Goal: Task Accomplishment & Management: Use online tool/utility

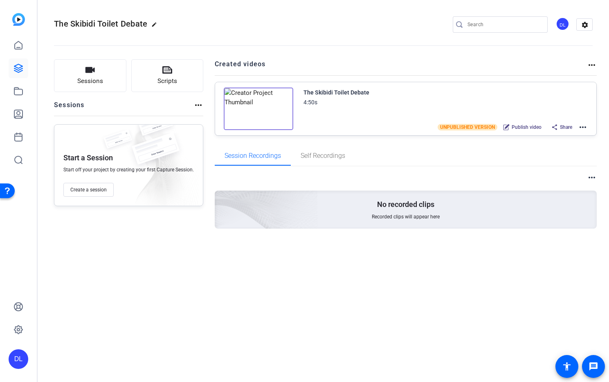
click at [22, 360] on div "DL" at bounding box center [19, 359] width 20 height 20
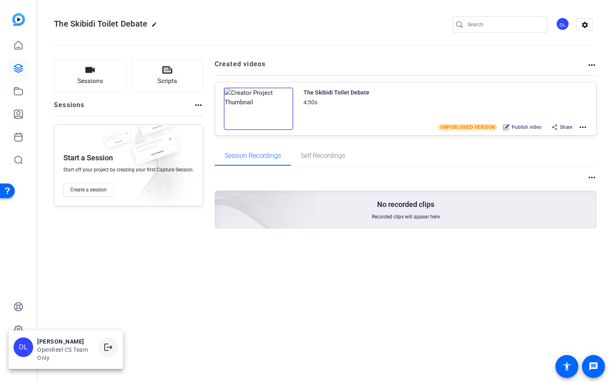
click at [112, 348] on mat-icon "logout" at bounding box center [108, 347] width 10 height 10
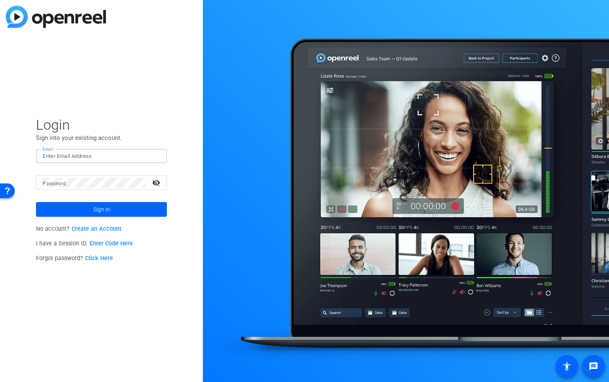
click at [81, 155] on input "Email" at bounding box center [102, 156] width 118 height 10
click at [156, 156] on img at bounding box center [153, 156] width 6 height 10
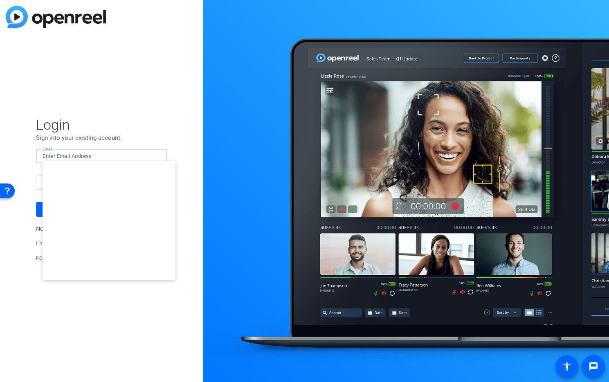
type input "studiosupport+1@openreel.com"
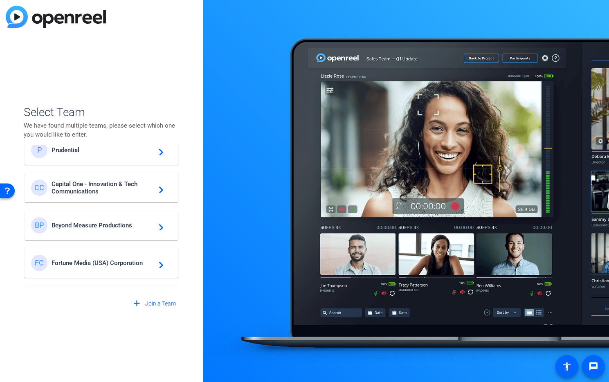
scroll to position [271, 0]
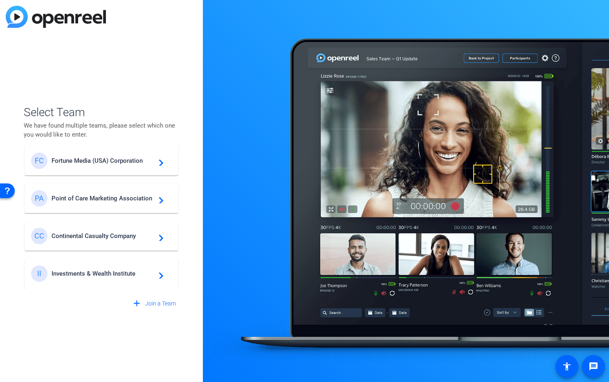
click at [83, 159] on span "Fortune Media (USA) Corporation" at bounding box center [103, 160] width 102 height 7
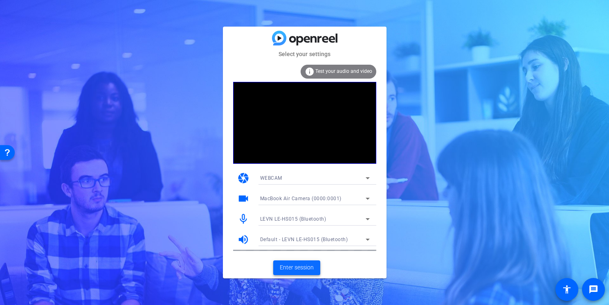
click at [301, 265] on span "Enter session" at bounding box center [297, 267] width 34 height 9
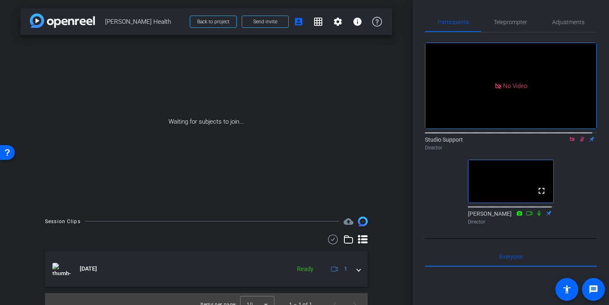
click at [569, 142] on icon at bounding box center [572, 139] width 7 height 6
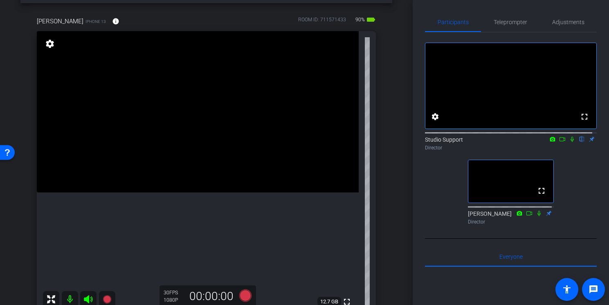
scroll to position [34, 0]
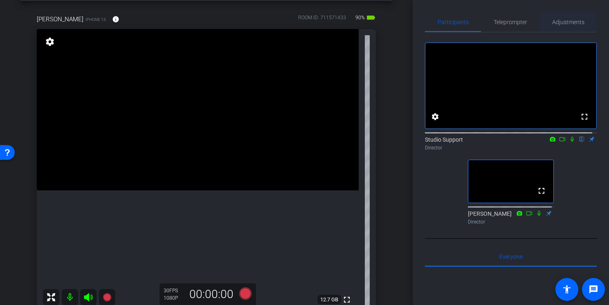
click at [555, 21] on span "Adjustments" at bounding box center [568, 22] width 32 height 6
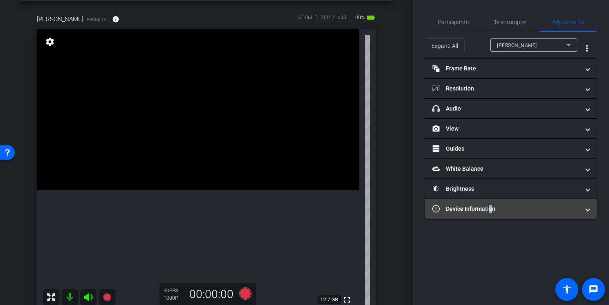
click at [487, 210] on mat-panel-title "Device Information" at bounding box center [505, 208] width 147 height 9
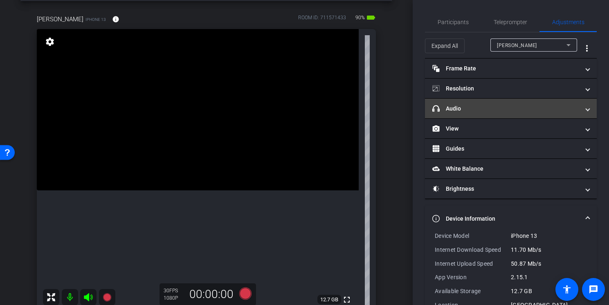
click at [496, 113] on mat-expansion-panel-header "headphone icon Audio" at bounding box center [511, 109] width 172 height 20
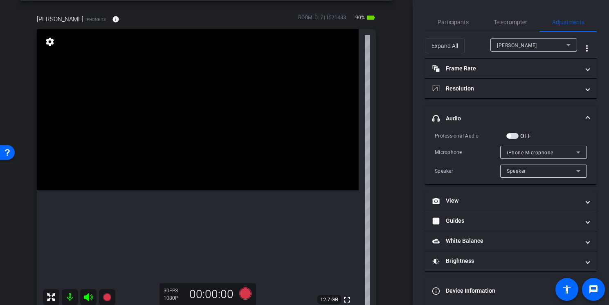
click at [573, 152] on icon at bounding box center [578, 152] width 10 height 10
click at [567, 134] on div at bounding box center [304, 152] width 609 height 305
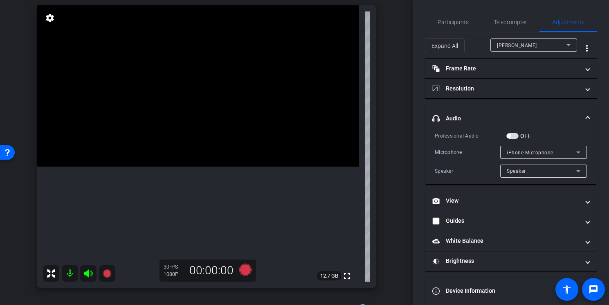
scroll to position [59, 0]
click at [465, 24] on span "Participants" at bounding box center [452, 22] width 31 height 6
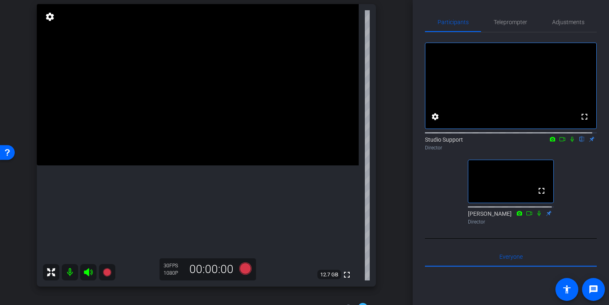
scroll to position [0, 0]
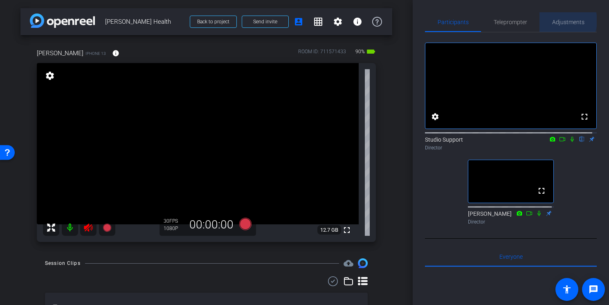
click at [558, 21] on span "Adjustments" at bounding box center [568, 22] width 32 height 6
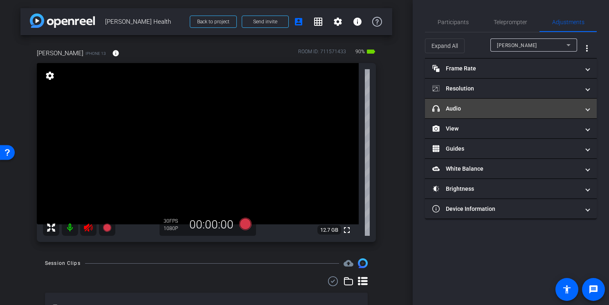
click at [481, 108] on mat-panel-title "headphone icon Audio" at bounding box center [505, 108] width 147 height 9
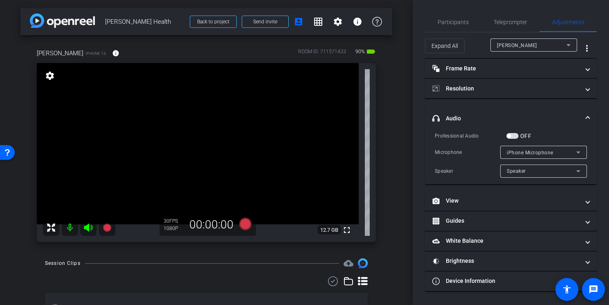
click at [554, 152] on div "iPhone Microphone" at bounding box center [542, 152] width 70 height 10
click at [554, 152] on div at bounding box center [304, 152] width 609 height 305
click at [517, 135] on span "button" at bounding box center [512, 136] width 12 height 6
click at [554, 151] on div "iPhone Microphone" at bounding box center [542, 152] width 70 height 10
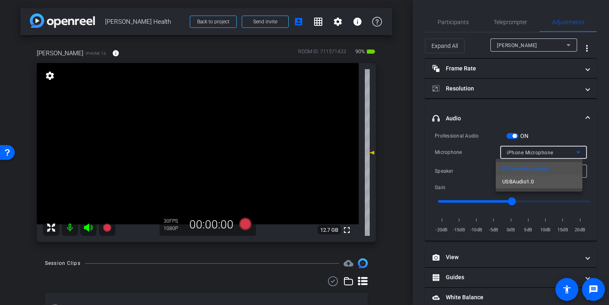
click at [540, 179] on mat-option "USBAudio1.0" at bounding box center [539, 181] width 87 height 13
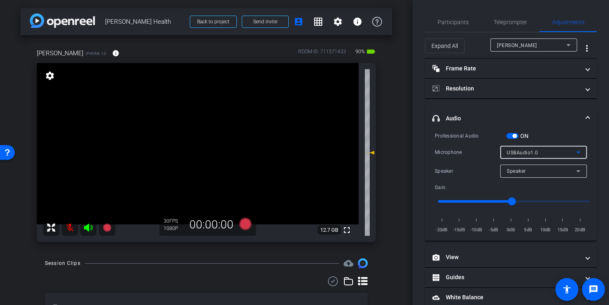
click at [542, 172] on div "Speaker" at bounding box center [542, 171] width 70 height 10
click at [542, 172] on div at bounding box center [304, 152] width 609 height 305
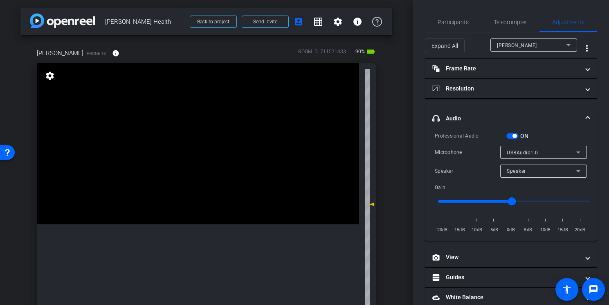
click at [490, 128] on mat-expansion-panel-header "headphone icon Audio" at bounding box center [511, 118] width 172 height 26
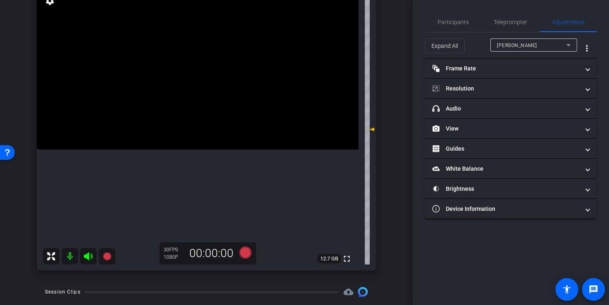
scroll to position [74, 0]
click at [457, 27] on span "Participants" at bounding box center [452, 22] width 31 height 20
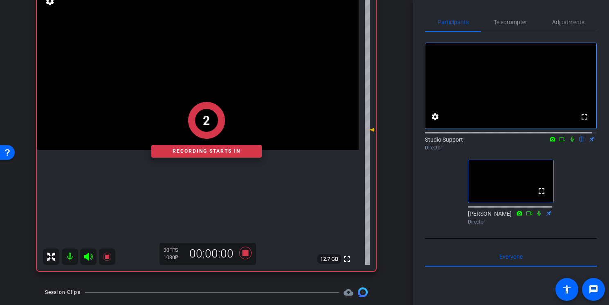
click at [570, 142] on icon at bounding box center [571, 139] width 3 height 5
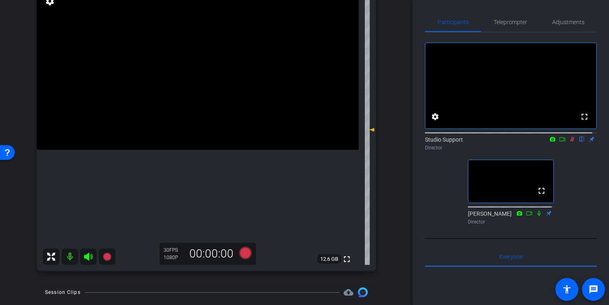
click at [569, 142] on icon at bounding box center [572, 139] width 7 height 6
click at [563, 19] on span "Adjustments" at bounding box center [568, 22] width 32 height 6
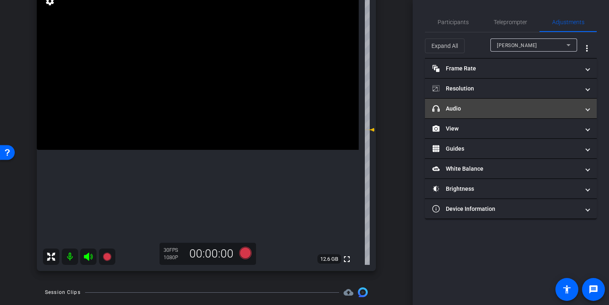
click at [501, 112] on mat-expansion-panel-header "headphone icon Audio" at bounding box center [511, 109] width 172 height 20
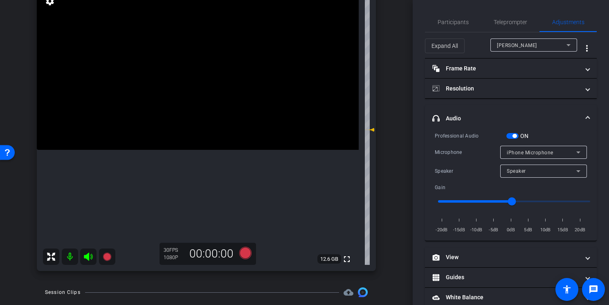
click at [510, 137] on span "button" at bounding box center [512, 136] width 12 height 6
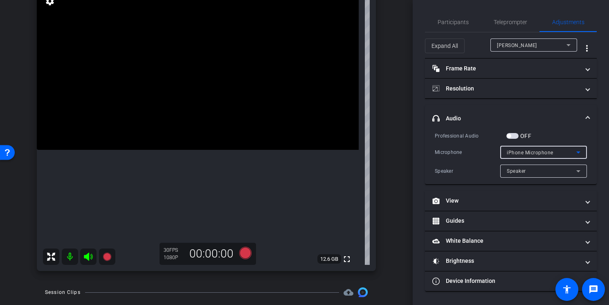
click at [525, 153] on span "iPhone Microphone" at bounding box center [530, 153] width 47 height 6
click at [525, 153] on div at bounding box center [304, 152] width 609 height 305
click at [511, 135] on span "button" at bounding box center [509, 136] width 4 height 4
click at [524, 152] on span "iPhone Microphone" at bounding box center [530, 153] width 47 height 6
click at [516, 133] on div at bounding box center [304, 152] width 609 height 305
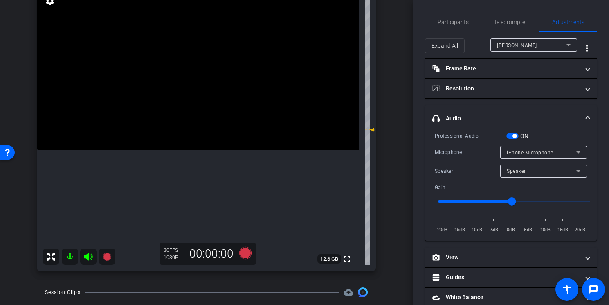
click at [514, 136] on span "button" at bounding box center [514, 136] width 4 height 4
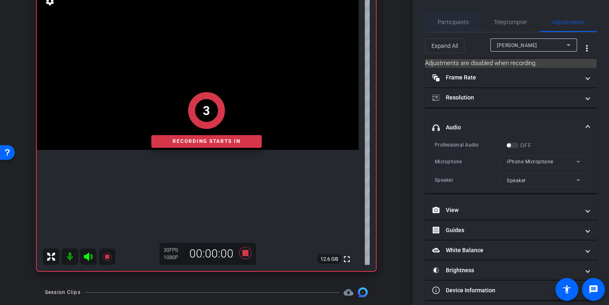
click at [448, 24] on span "Participants" at bounding box center [452, 22] width 31 height 6
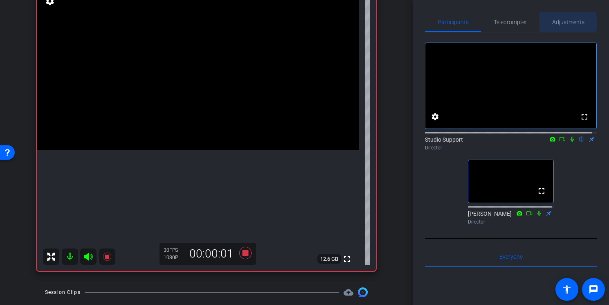
click at [561, 23] on span "Adjustments" at bounding box center [568, 22] width 32 height 6
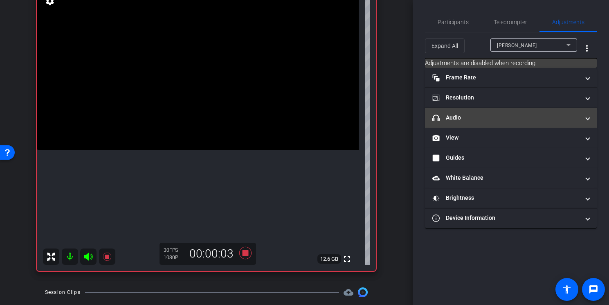
click at [529, 120] on mat-panel-title "headphone icon Audio" at bounding box center [505, 117] width 147 height 9
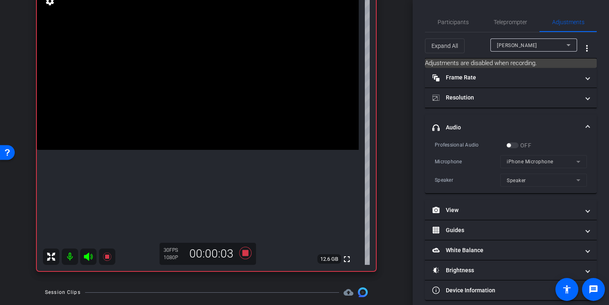
click at [588, 122] on mat-expansion-panel-header "headphone icon Audio" at bounding box center [511, 127] width 172 height 26
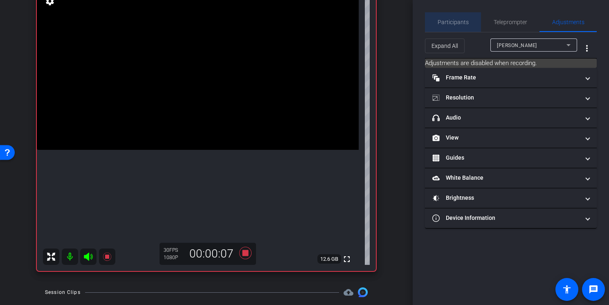
click at [461, 29] on span "Participants" at bounding box center [452, 22] width 31 height 20
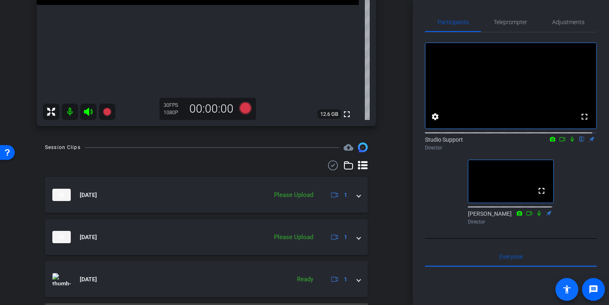
scroll to position [233, 0]
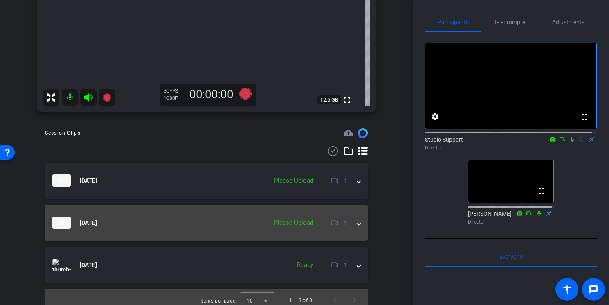
click at [350, 224] on div "[DATE] Please Upload 1" at bounding box center [204, 222] width 305 height 12
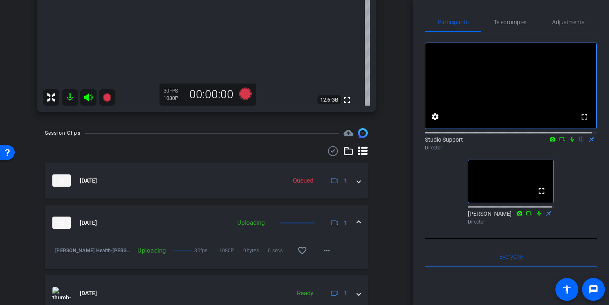
scroll to position [0, 0]
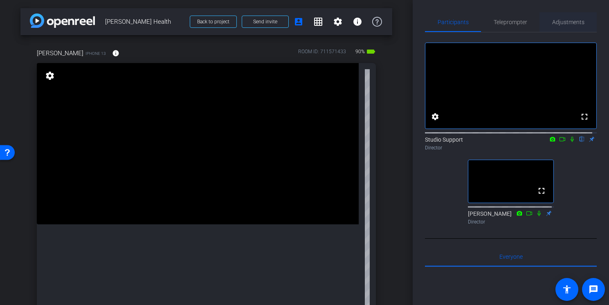
click at [558, 26] on span "Adjustments" at bounding box center [568, 22] width 32 height 20
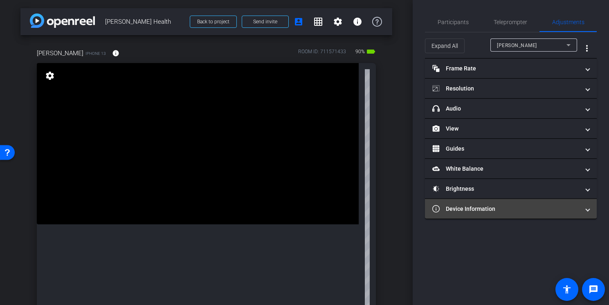
click at [529, 206] on mat-panel-title "Device Information" at bounding box center [505, 208] width 147 height 9
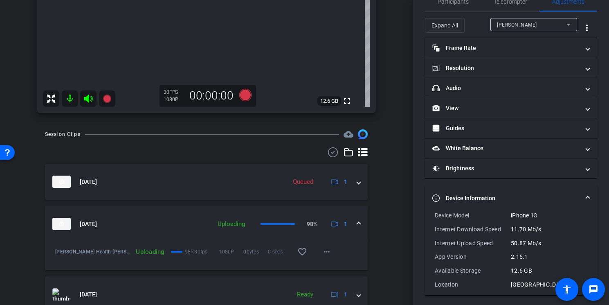
scroll to position [234, 0]
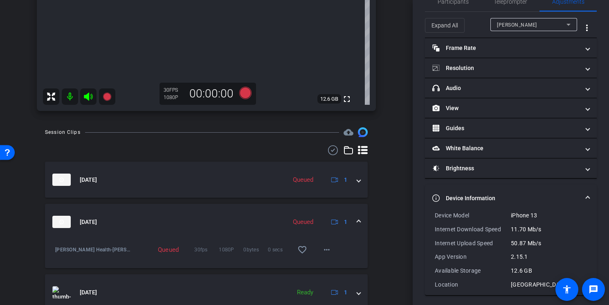
drag, startPoint x: 414, startPoint y: 86, endPoint x: 414, endPoint y: 25, distance: 60.9
click at [414, 25] on div "Participants Teleprompter Adjustments settings Studio Support flip Director [PE…" at bounding box center [511, 152] width 196 height 305
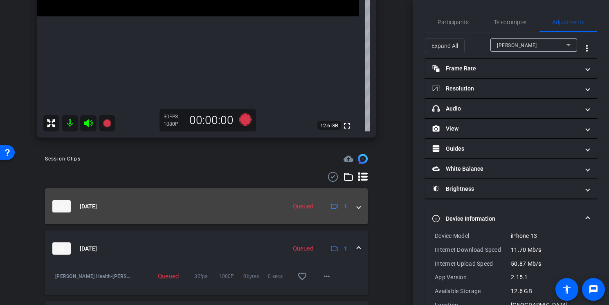
scroll to position [208, 0]
click at [350, 204] on div "[DATE] Queued 1" at bounding box center [204, 206] width 305 height 12
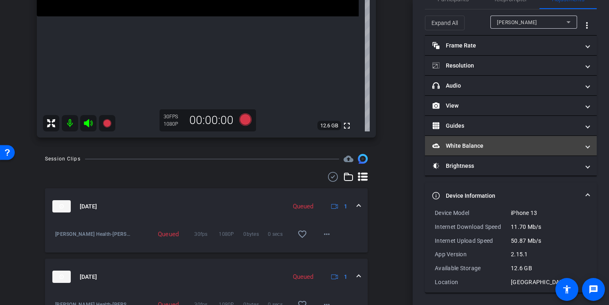
scroll to position [23, 0]
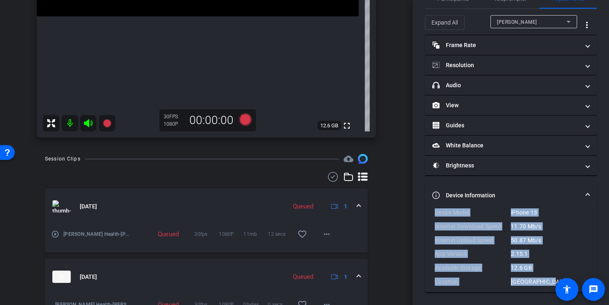
drag, startPoint x: 435, startPoint y: 211, endPoint x: 550, endPoint y: 280, distance: 134.8
click at [550, 280] on div "Device Model iPhone 13 Internet Download Speed 11.70 Mb/s Internet Upload Speed…" at bounding box center [511, 246] width 152 height 77
copy div "Device Model iPhone 13 Internet Download Speed 11.70 Mb/s Internet Upload Speed…"
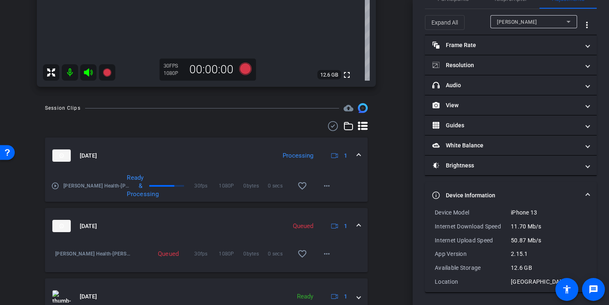
click at [586, 193] on span at bounding box center [587, 195] width 3 height 9
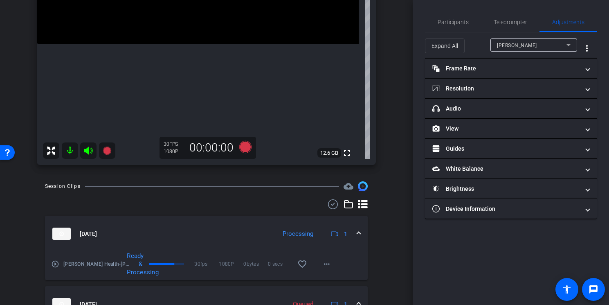
scroll to position [0, 0]
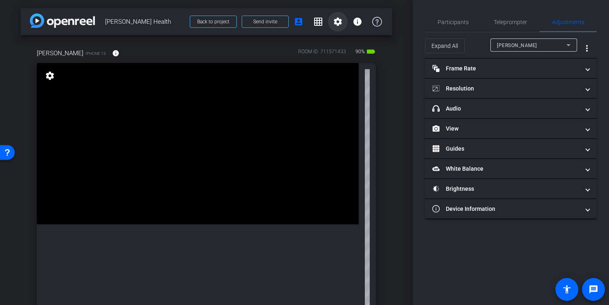
click at [338, 26] on span at bounding box center [338, 22] width 20 height 20
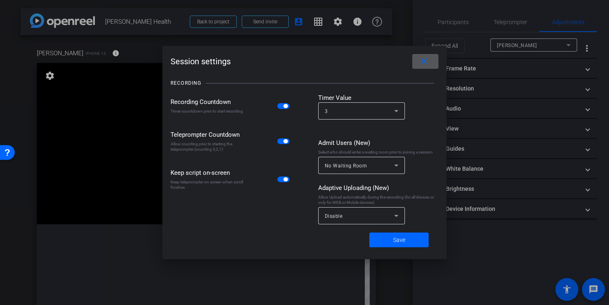
click at [431, 60] on span at bounding box center [425, 62] width 26 height 20
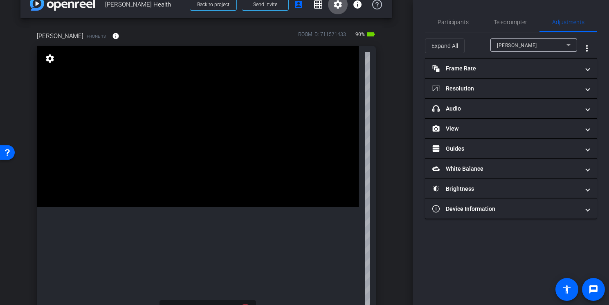
scroll to position [2, 0]
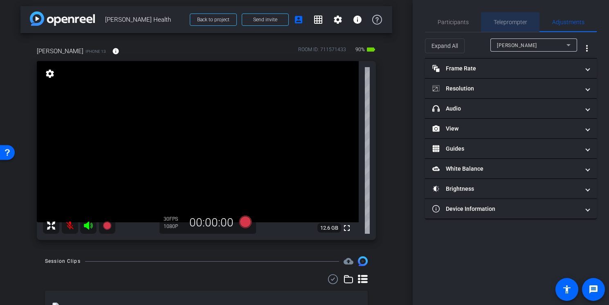
click at [505, 25] on span "Teleprompter" at bounding box center [510, 22] width 34 height 20
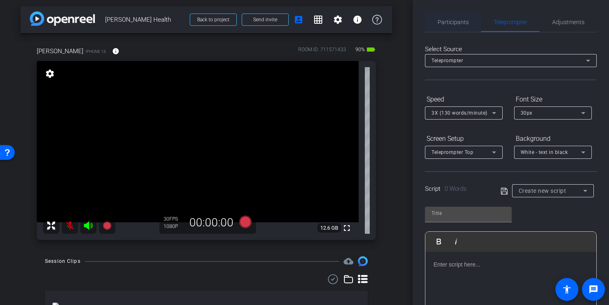
click at [466, 28] on span "Participants" at bounding box center [452, 22] width 31 height 20
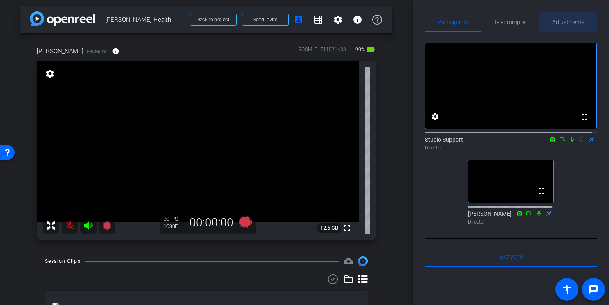
click at [571, 18] on span "Adjustments" at bounding box center [568, 22] width 32 height 20
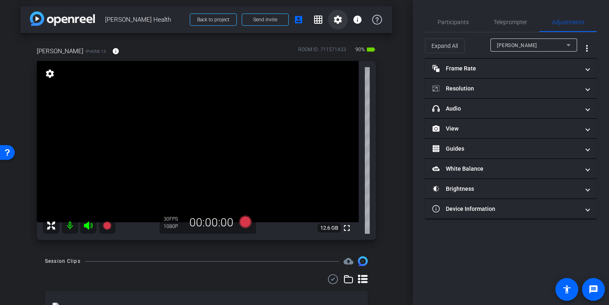
click at [333, 21] on mat-icon "settings" at bounding box center [338, 20] width 10 height 10
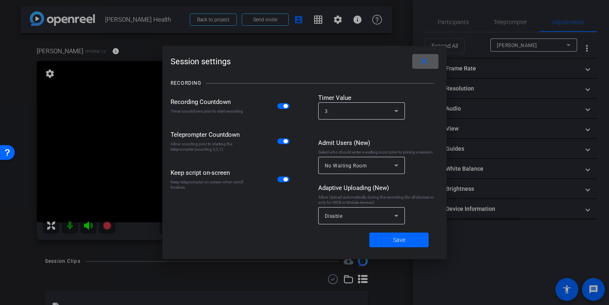
click at [348, 213] on div "Disable" at bounding box center [360, 216] width 70 height 10
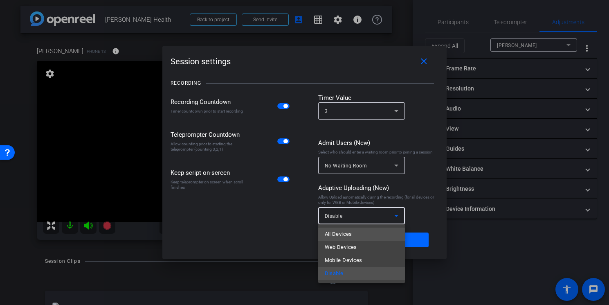
click at [345, 229] on span "All Devices" at bounding box center [338, 234] width 27 height 10
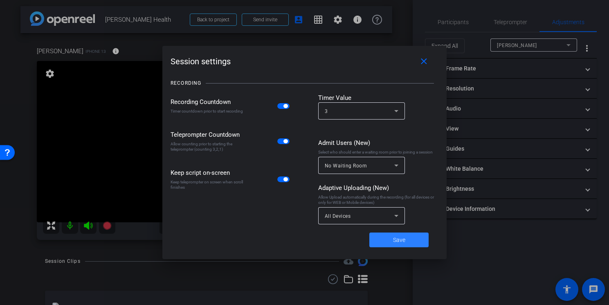
click at [392, 237] on span at bounding box center [398, 240] width 59 height 20
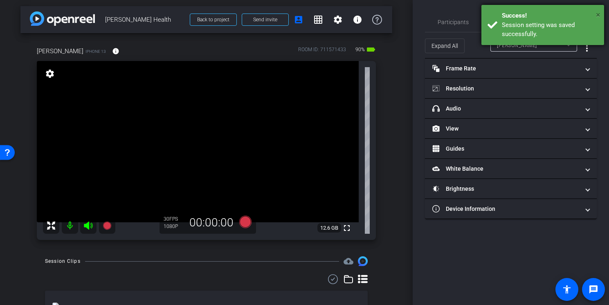
click at [597, 15] on span "×" at bounding box center [598, 15] width 4 height 10
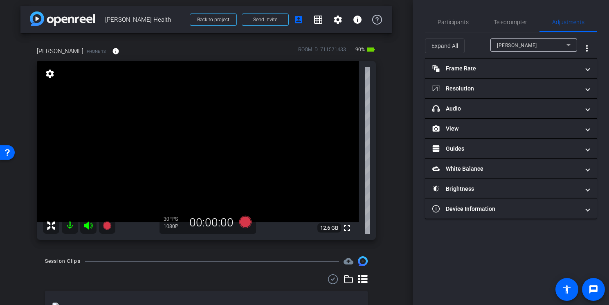
scroll to position [0, 0]
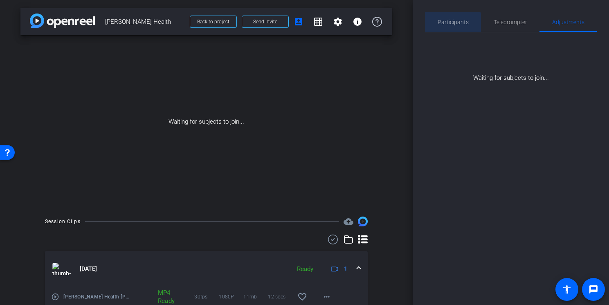
click at [452, 24] on span "Participants" at bounding box center [452, 22] width 31 height 6
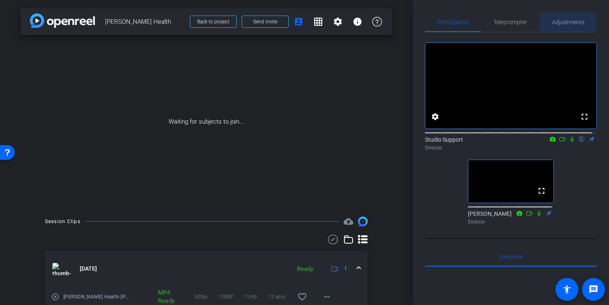
click at [556, 22] on span "Adjustments" at bounding box center [568, 22] width 32 height 6
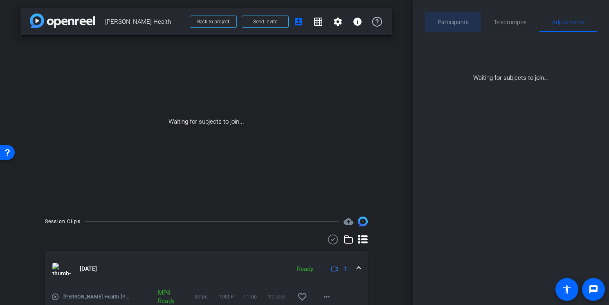
click at [460, 25] on span "Participants" at bounding box center [452, 22] width 31 height 6
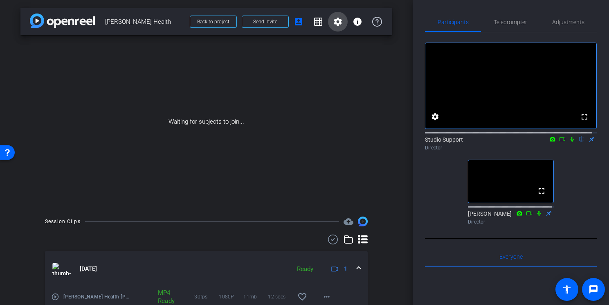
click at [333, 22] on mat-icon "settings" at bounding box center [338, 22] width 10 height 10
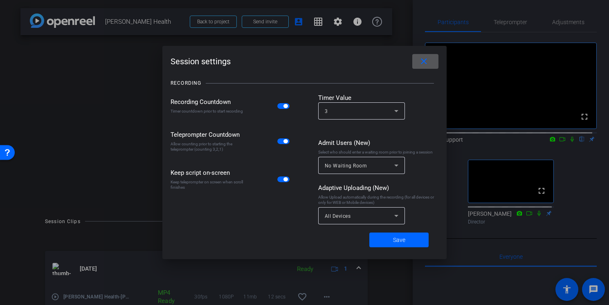
click at [425, 59] on mat-icon "close" at bounding box center [424, 61] width 10 height 10
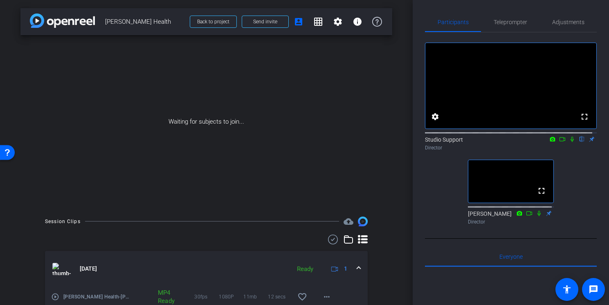
click at [160, 26] on span "[PERSON_NAME] Health" at bounding box center [145, 21] width 80 height 16
drag, startPoint x: 153, startPoint y: 24, endPoint x: 106, endPoint y: 22, distance: 47.1
click at [106, 22] on span "[PERSON_NAME] Health" at bounding box center [145, 21] width 80 height 16
copy span "[PERSON_NAME] Health"
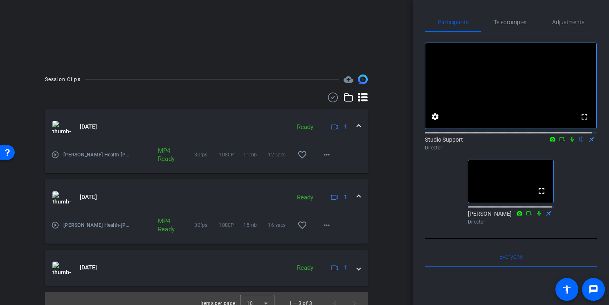
scroll to position [152, 0]
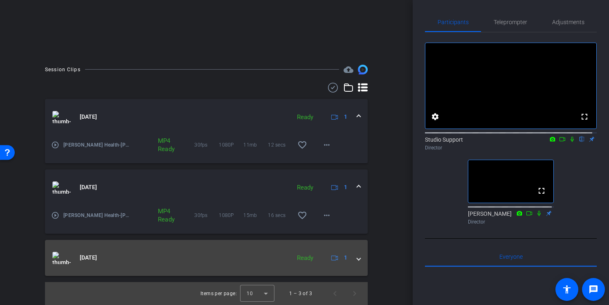
click at [250, 255] on mat-panel-title "[DATE]" at bounding box center [169, 257] width 234 height 12
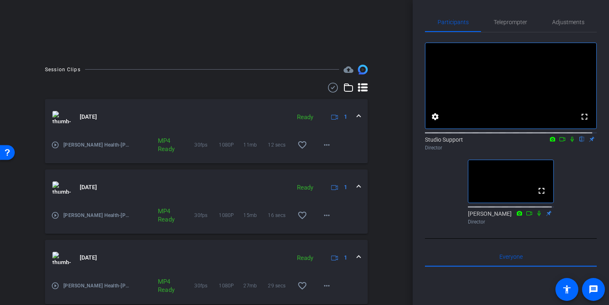
click at [54, 287] on mat-icon "play_circle_outline" at bounding box center [55, 285] width 8 height 8
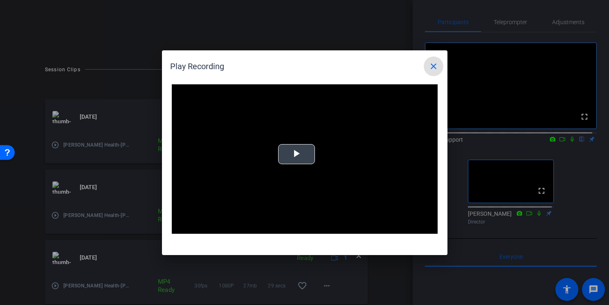
click at [296, 154] on span "Video Player" at bounding box center [296, 154] width 0 height 0
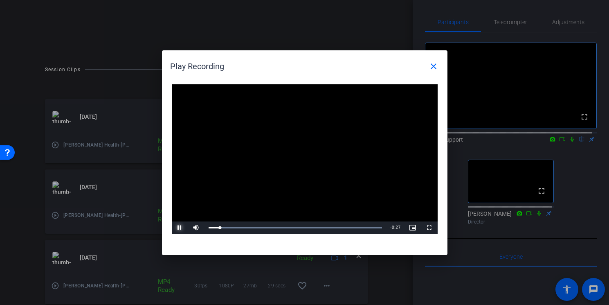
click at [180, 227] on span "Video Player" at bounding box center [180, 227] width 16 height 0
click at [430, 69] on mat-icon "close" at bounding box center [433, 66] width 10 height 10
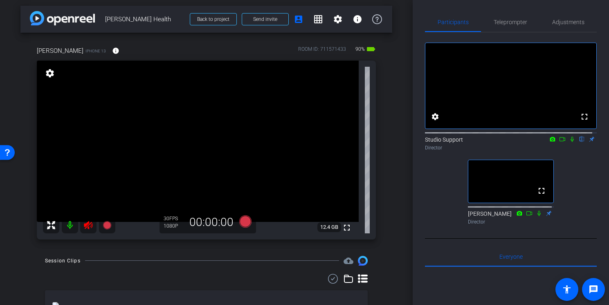
scroll to position [1, 0]
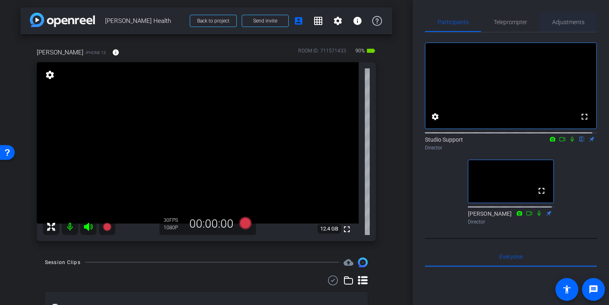
click at [565, 26] on span "Adjustments" at bounding box center [568, 22] width 32 height 20
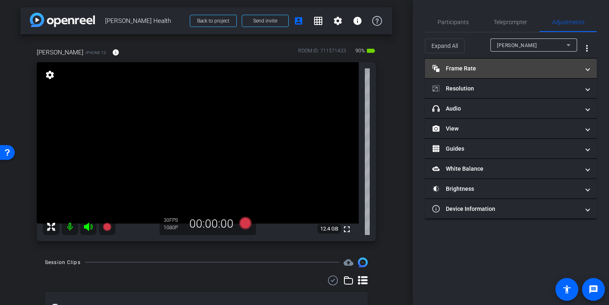
click at [506, 70] on mat-panel-title "Frame Rate Frame Rate" at bounding box center [505, 68] width 147 height 9
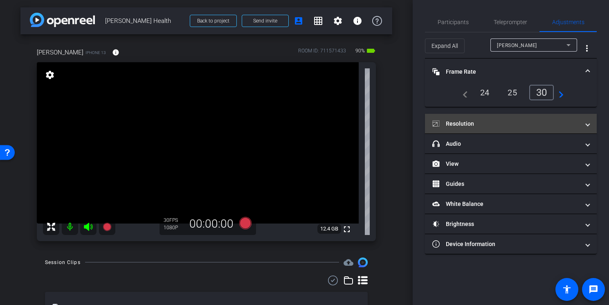
click at [497, 125] on mat-panel-title "Resolution" at bounding box center [505, 123] width 147 height 9
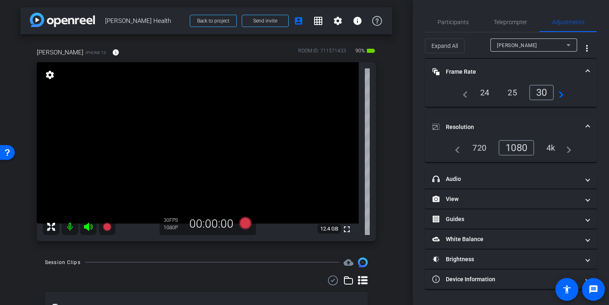
click at [587, 68] on span at bounding box center [587, 71] width 3 height 9
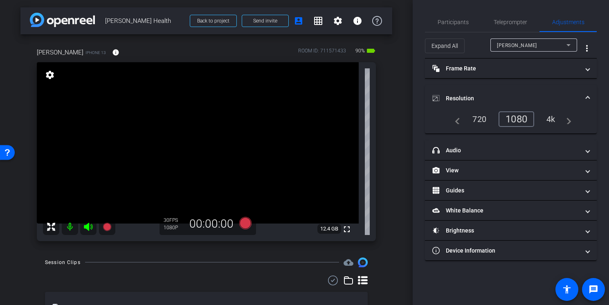
click at [589, 94] on span at bounding box center [587, 98] width 3 height 9
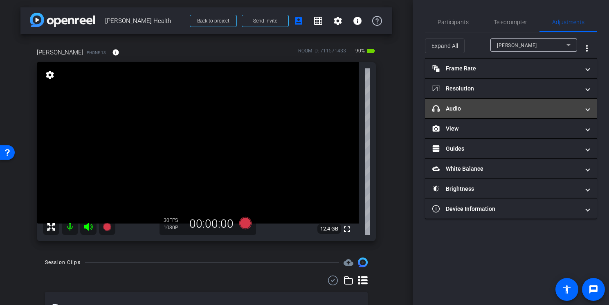
click at [586, 108] on span at bounding box center [587, 108] width 3 height 9
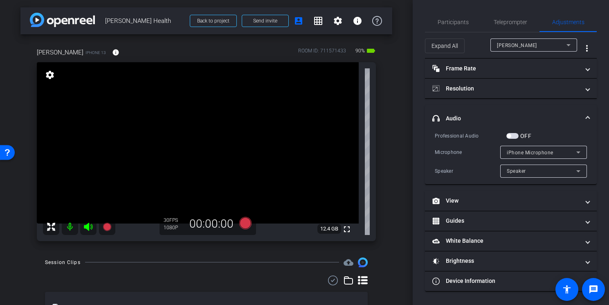
click at [587, 116] on span at bounding box center [587, 118] width 3 height 9
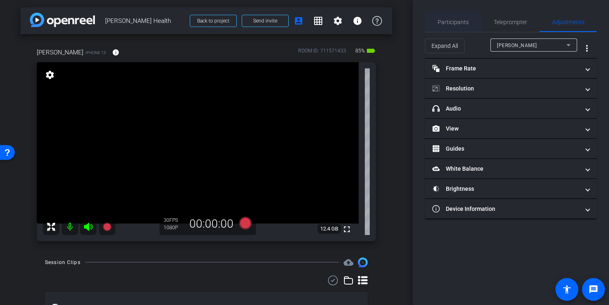
click at [469, 26] on div "Participants" at bounding box center [453, 22] width 56 height 20
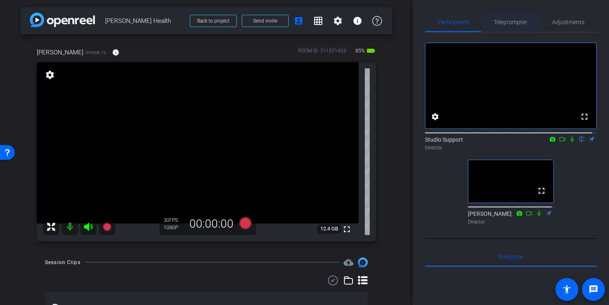
click at [497, 22] on span "Teleprompter" at bounding box center [510, 22] width 34 height 6
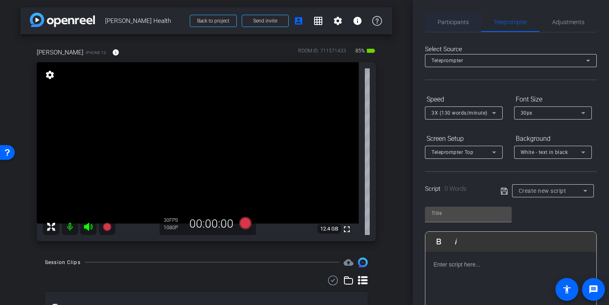
click at [461, 20] on span "Participants" at bounding box center [452, 22] width 31 height 6
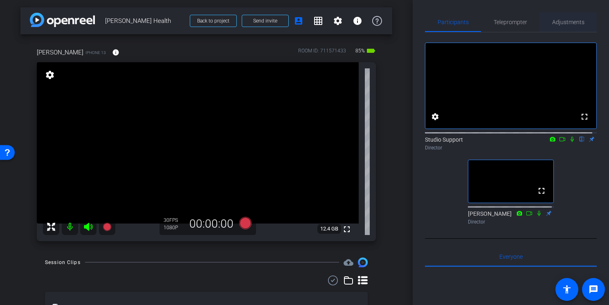
click at [553, 21] on span "Adjustments" at bounding box center [568, 22] width 32 height 6
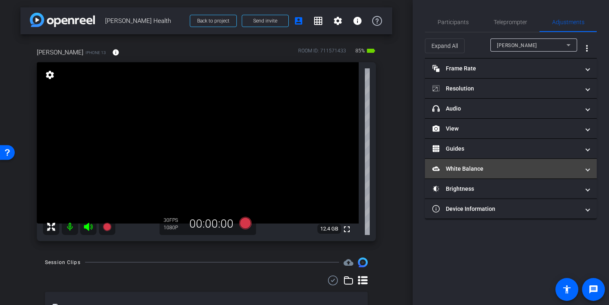
click at [486, 170] on mat-panel-title "White Balance White Balance" at bounding box center [505, 168] width 147 height 9
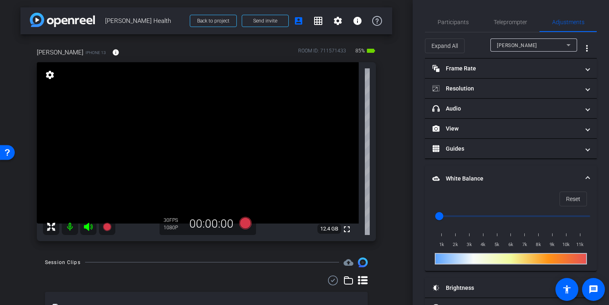
click at [585, 176] on mat-expansion-panel-header "White Balance White Balance" at bounding box center [511, 178] width 172 height 26
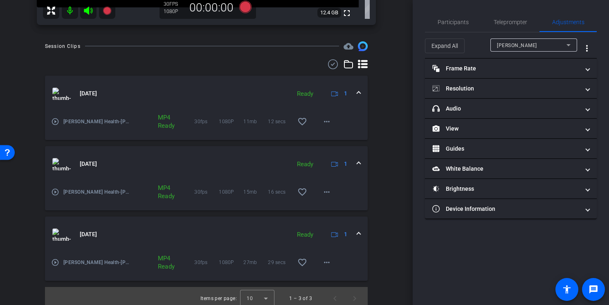
scroll to position [217, 0]
click at [54, 193] on mat-icon "play_circle_outline" at bounding box center [55, 191] width 8 height 8
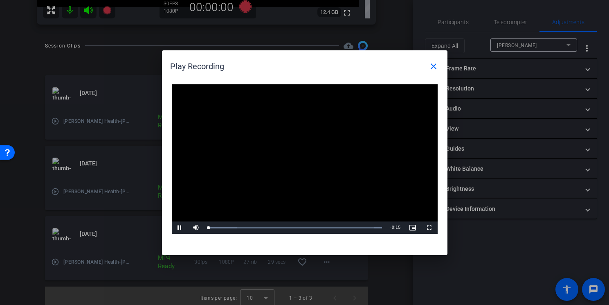
click at [296, 155] on video "Video Player" at bounding box center [305, 159] width 266 height 150
click at [288, 227] on div "Loaded : 100.00% 0:07 0:00" at bounding box center [296, 228] width 174 height 2
click at [314, 229] on div "Loaded : 100.00% 0:09 0:09" at bounding box center [295, 227] width 182 height 12
click at [431, 65] on mat-icon "close" at bounding box center [433, 66] width 10 height 10
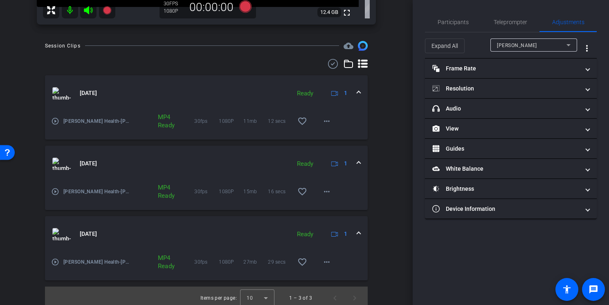
click at [56, 235] on img at bounding box center [61, 234] width 18 height 12
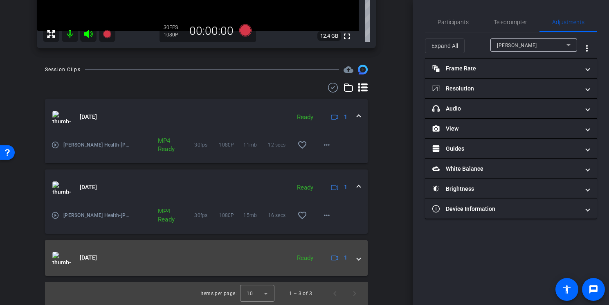
click at [62, 260] on img at bounding box center [61, 257] width 18 height 12
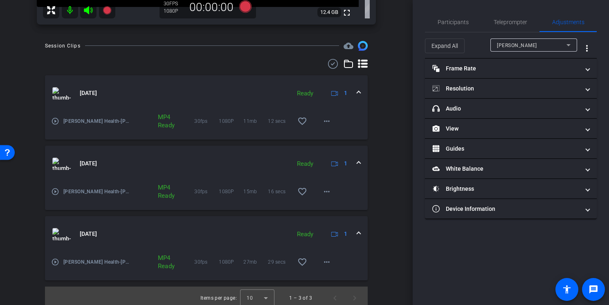
click at [53, 261] on mat-icon "play_circle_outline" at bounding box center [55, 262] width 8 height 8
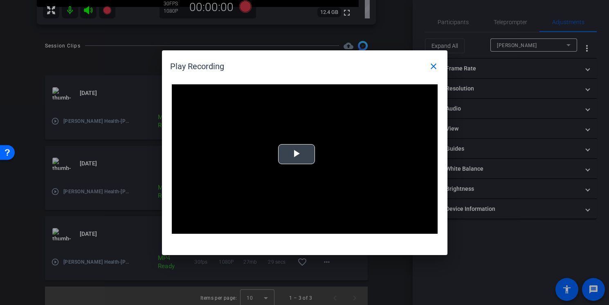
click at [299, 178] on video "Video Player" at bounding box center [305, 159] width 266 height 150
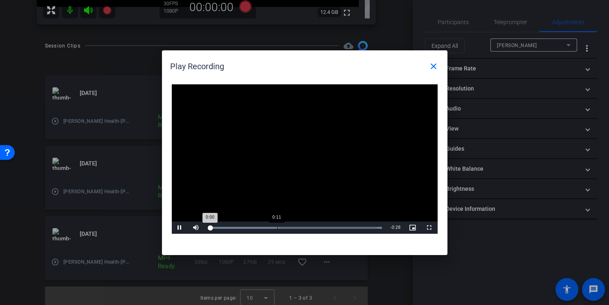
drag, startPoint x: 280, startPoint y: 224, endPoint x: 287, endPoint y: 228, distance: 9.0
click at [287, 228] on div "Loaded : 100.00% 0:11 0:00" at bounding box center [295, 227] width 182 height 12
click at [345, 233] on div "Video Player is loading. Play Video Pause Mute Current Time 0:13 / Duration 0:2…" at bounding box center [304, 165] width 285 height 179
click at [357, 227] on div "Loaded : 100.00% 0:24 0:14" at bounding box center [296, 228] width 174 height 2
click at [431, 67] on mat-icon "close" at bounding box center [433, 66] width 10 height 10
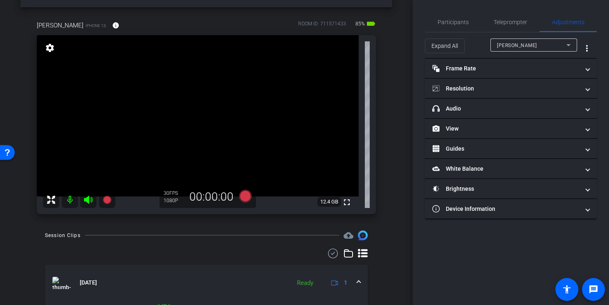
scroll to position [0, 0]
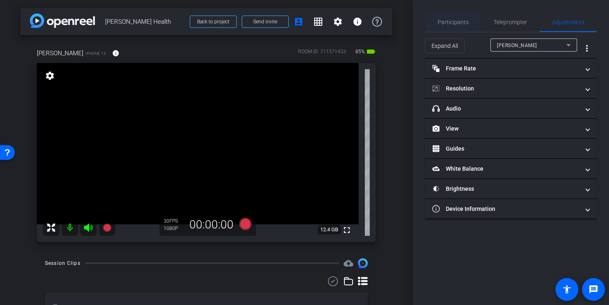
click at [458, 24] on span "Participants" at bounding box center [452, 22] width 31 height 6
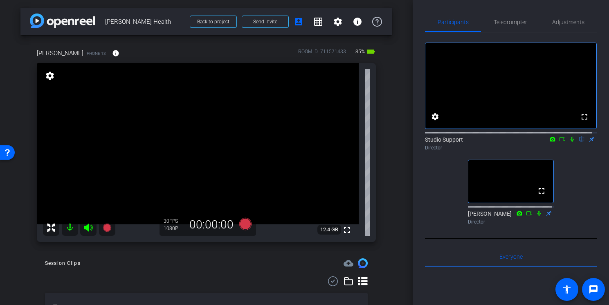
click at [570, 142] on icon at bounding box center [571, 139] width 3 height 5
click at [119, 133] on video at bounding box center [198, 143] width 322 height 161
click at [567, 23] on span "Adjustments" at bounding box center [568, 22] width 32 height 6
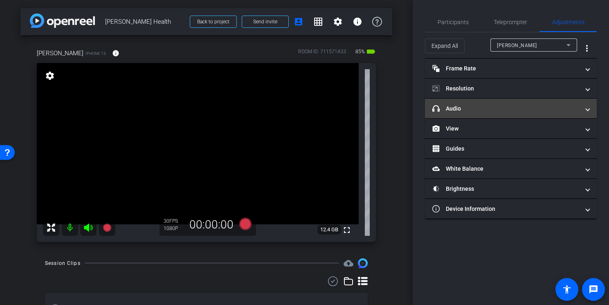
click at [492, 105] on mat-panel-title "headphone icon Audio" at bounding box center [505, 108] width 147 height 9
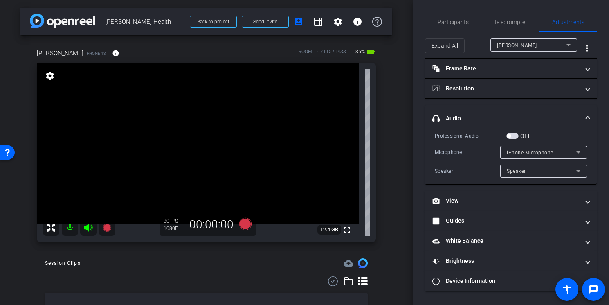
click at [492, 105] on mat-accordion "Frame Rate Frame Rate navigate_before 24 25 30 navigate_next Resolution navigat…" at bounding box center [511, 174] width 172 height 233
click at [589, 112] on mat-expansion-panel-header "headphone icon Audio" at bounding box center [511, 118] width 172 height 26
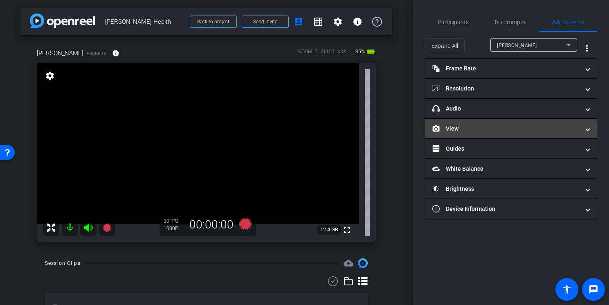
click at [586, 129] on span at bounding box center [587, 128] width 3 height 9
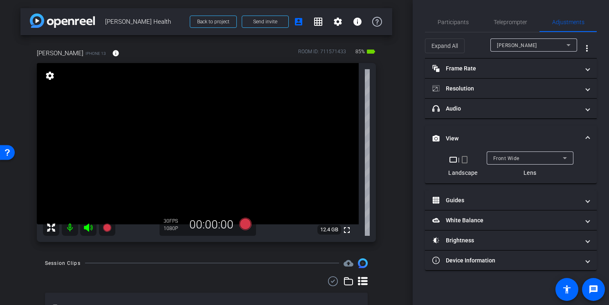
click at [585, 129] on mat-expansion-panel-header "View" at bounding box center [511, 138] width 172 height 26
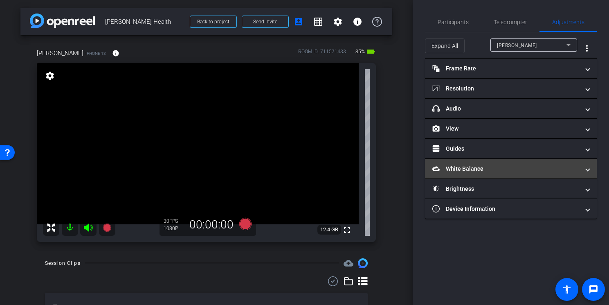
click at [588, 166] on span at bounding box center [587, 168] width 3 height 9
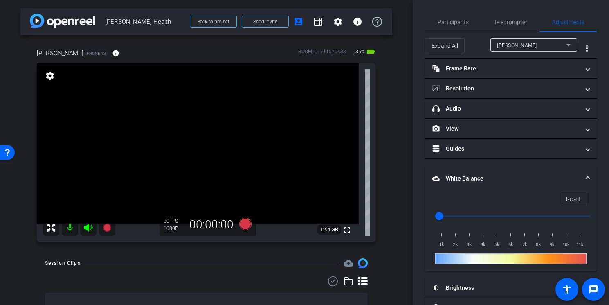
click at [588, 166] on mat-expansion-panel-header "White Balance White Balance" at bounding box center [511, 178] width 172 height 26
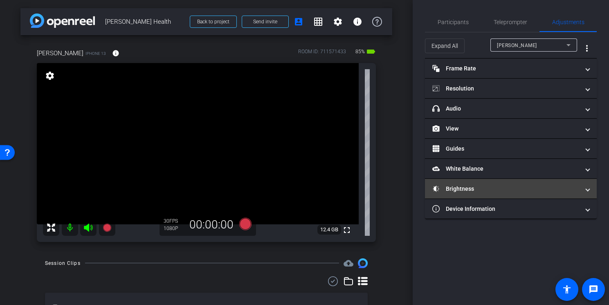
click at [589, 193] on mat-expansion-panel-header "Brightness" at bounding box center [511, 189] width 172 height 20
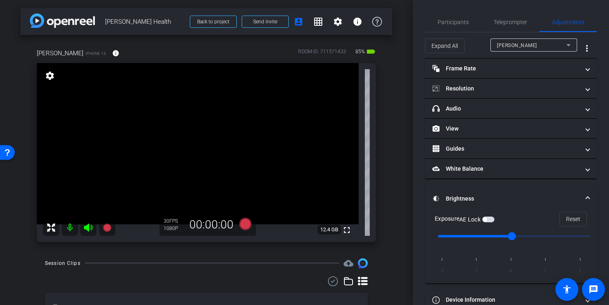
click at [589, 193] on mat-expansion-panel-header "Brightness" at bounding box center [511, 198] width 172 height 26
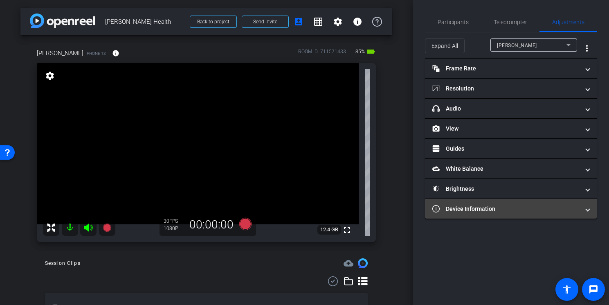
click at [584, 205] on span "Device Information" at bounding box center [509, 208] width 154 height 9
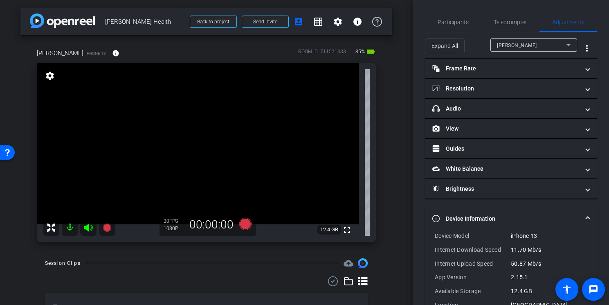
click at [585, 214] on mat-expansion-panel-header "Device Information" at bounding box center [511, 218] width 172 height 26
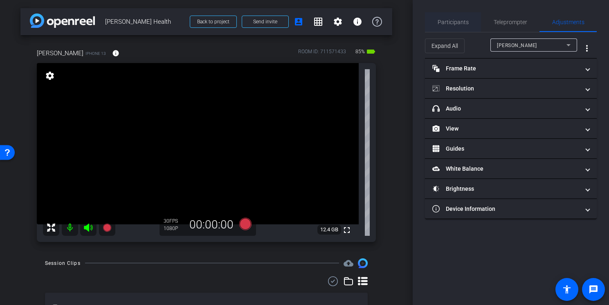
click at [456, 22] on span "Participants" at bounding box center [452, 22] width 31 height 6
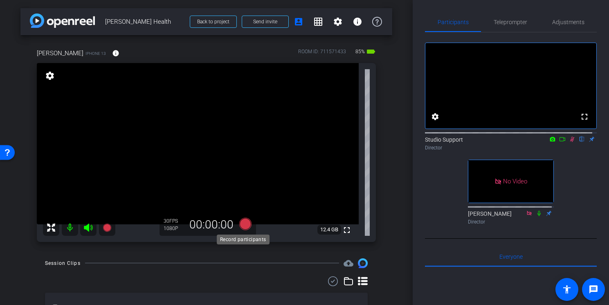
click at [246, 224] on icon at bounding box center [245, 223] width 12 height 12
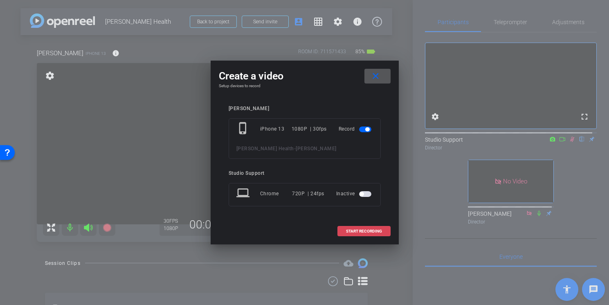
click at [373, 230] on span "START RECORDING" at bounding box center [364, 231] width 36 height 4
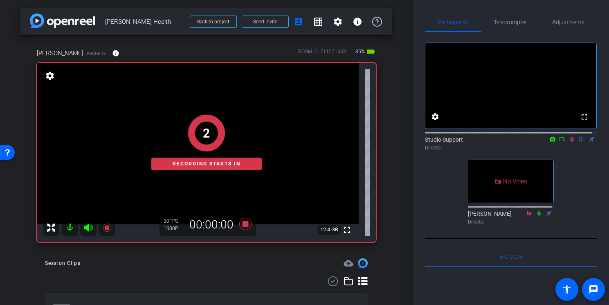
click at [559, 142] on icon at bounding box center [562, 139] width 7 height 6
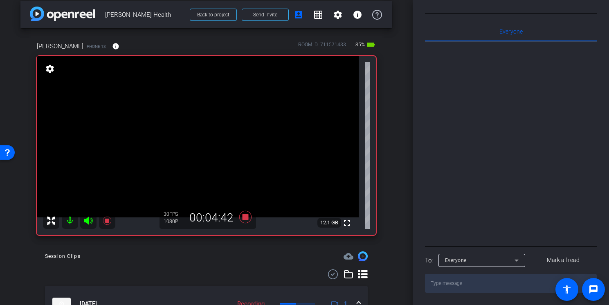
scroll to position [237, 0]
click at [469, 259] on div "Everyone" at bounding box center [480, 260] width 70 height 10
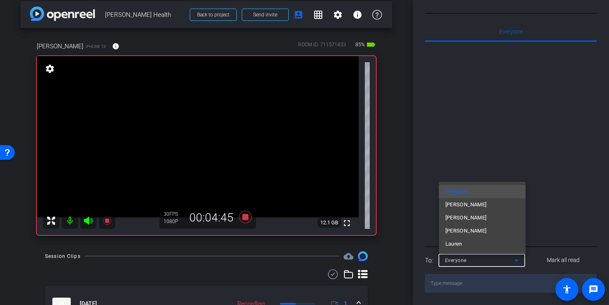
click at [469, 259] on div at bounding box center [304, 152] width 609 height 305
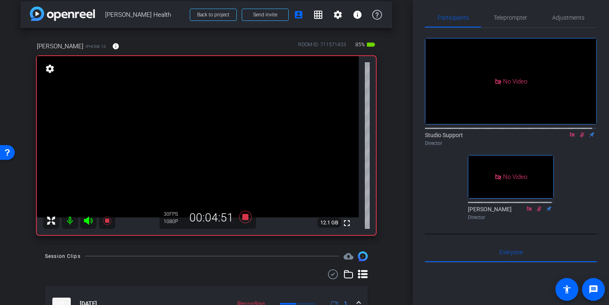
scroll to position [5, 0]
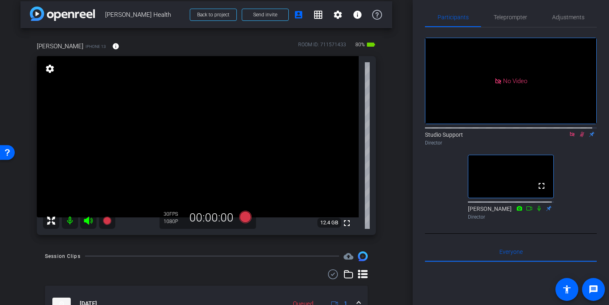
click at [569, 137] on icon at bounding box center [572, 134] width 7 height 6
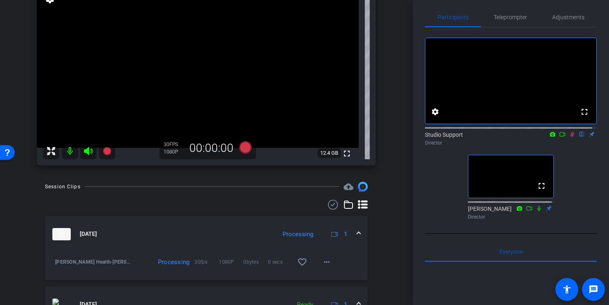
scroll to position [83, 0]
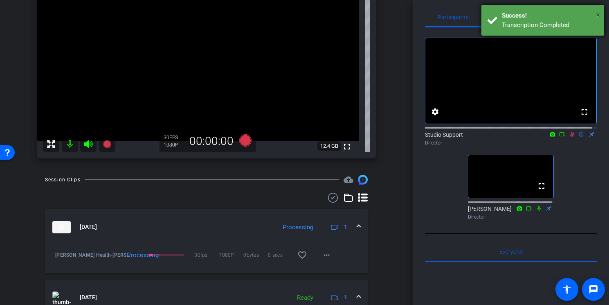
click at [597, 15] on span "×" at bounding box center [598, 15] width 4 height 10
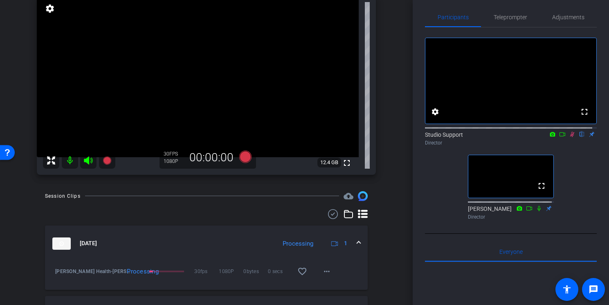
scroll to position [66, 0]
click at [570, 137] on icon at bounding box center [572, 134] width 4 height 5
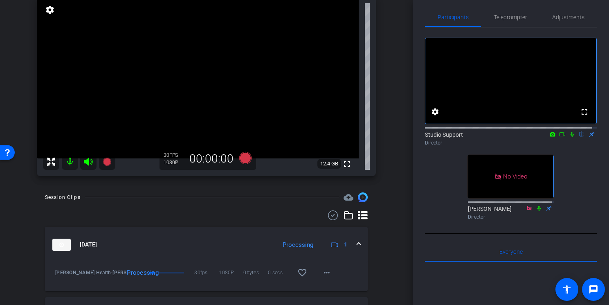
click at [570, 137] on icon at bounding box center [571, 134] width 3 height 5
click at [561, 138] on mat-icon at bounding box center [562, 133] width 10 height 7
click at [242, 157] on icon at bounding box center [245, 157] width 12 height 12
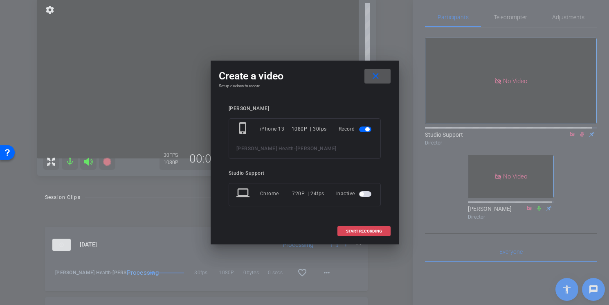
click at [383, 232] on span at bounding box center [364, 231] width 52 height 20
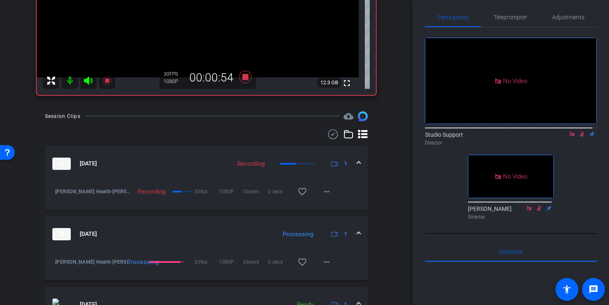
scroll to position [153, 0]
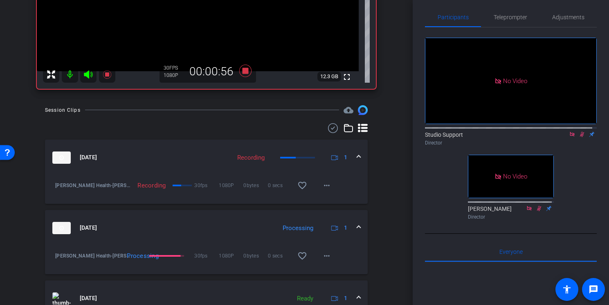
click at [357, 230] on span at bounding box center [358, 227] width 3 height 9
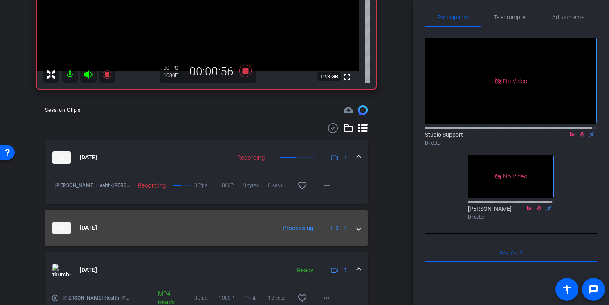
click at [357, 230] on span at bounding box center [358, 227] width 3 height 9
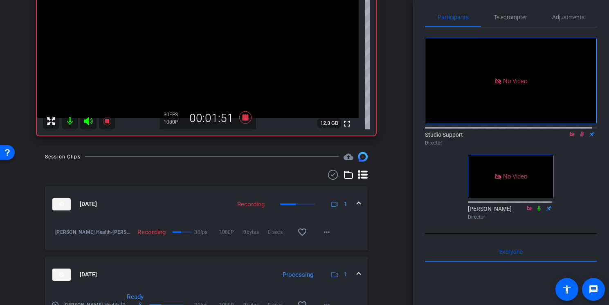
scroll to position [132, 0]
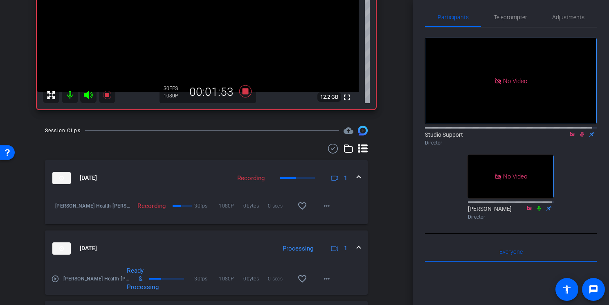
click at [56, 280] on mat-icon "play_circle_outline" at bounding box center [55, 278] width 8 height 8
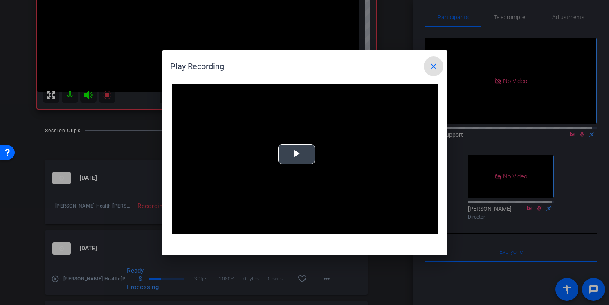
click at [289, 160] on div "Video Player is loading. Play Video Play Mute Current Time 0:00 / Duration -:- …" at bounding box center [305, 159] width 266 height 150
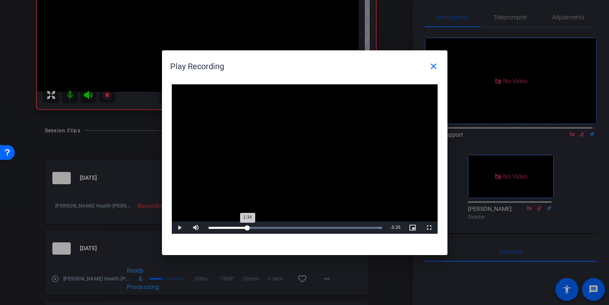
click at [247, 224] on div "Loaded : 100.00% 1:34 1:34" at bounding box center [295, 227] width 182 height 12
click at [291, 229] on div "Loaded : 100.00% 3:19 1:38" at bounding box center [295, 227] width 182 height 12
click at [315, 226] on div "Loaded : 100.00% 4:18 3:21" at bounding box center [295, 227] width 182 height 12
click at [344, 227] on div "5:28" at bounding box center [344, 228] width 0 height 2
click at [368, 229] on div "Loaded : 100.00% 6:26 5:30" at bounding box center [295, 227] width 182 height 12
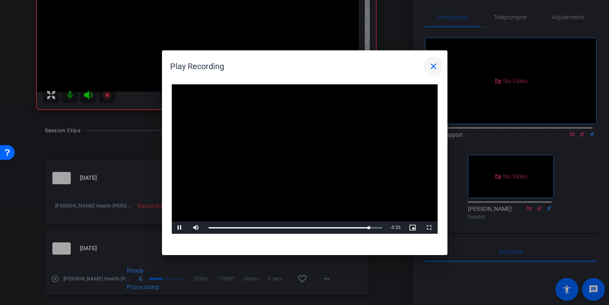
click at [435, 67] on mat-icon "close" at bounding box center [433, 66] width 10 height 10
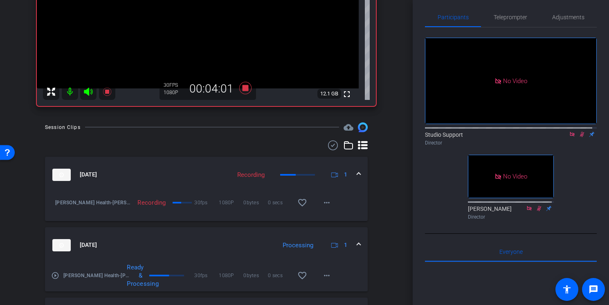
scroll to position [138, 0]
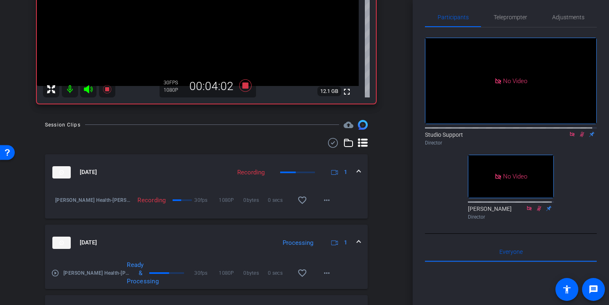
click at [54, 275] on mat-icon "play_circle_outline" at bounding box center [55, 273] width 8 height 8
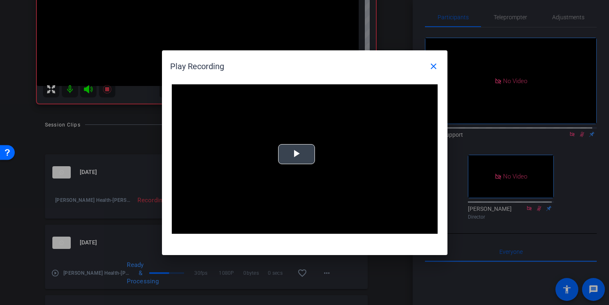
click at [296, 154] on span "Video Player" at bounding box center [296, 154] width 0 height 0
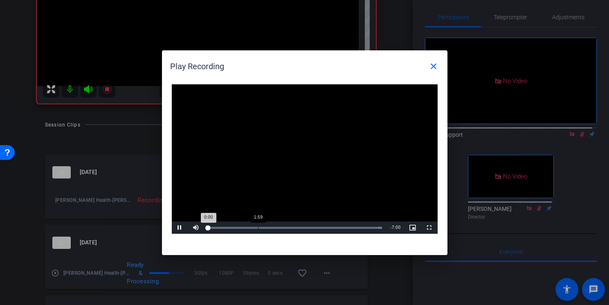
click at [258, 227] on div "Loaded : 100.00% 1:59 0:00" at bounding box center [296, 228] width 174 height 2
click at [319, 229] on div "Loaded : 100.00% 4:25 2:00" at bounding box center [295, 227] width 182 height 12
click at [430, 227] on span "Video Player" at bounding box center [429, 227] width 16 height 0
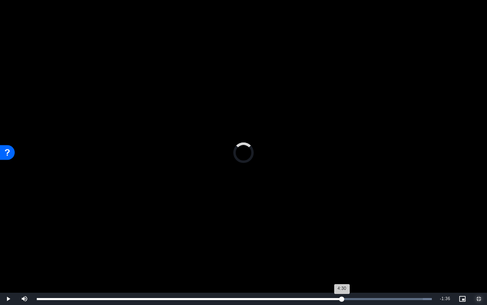
click at [342, 296] on div "Loaded : 100.00% 5:24 4:30" at bounding box center [235, 298] width 404 height 12
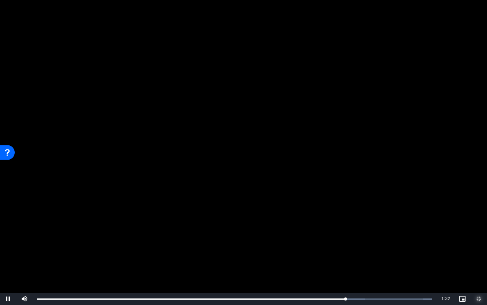
click at [479, 298] on span "Video Player" at bounding box center [479, 298] width 16 height 0
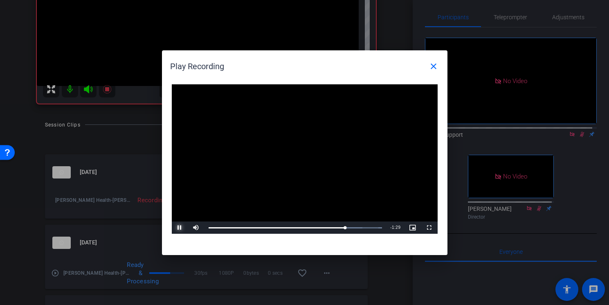
click at [180, 227] on span "Video Player" at bounding box center [180, 227] width 16 height 0
click at [428, 69] on mat-icon "close" at bounding box center [433, 66] width 10 height 10
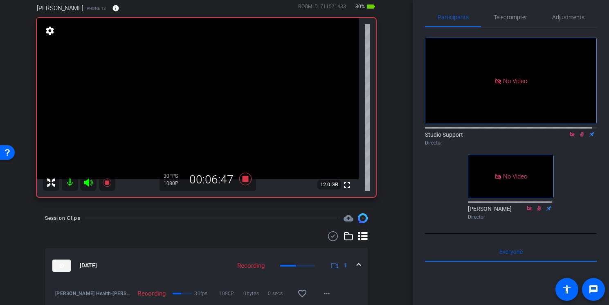
scroll to position [44, 0]
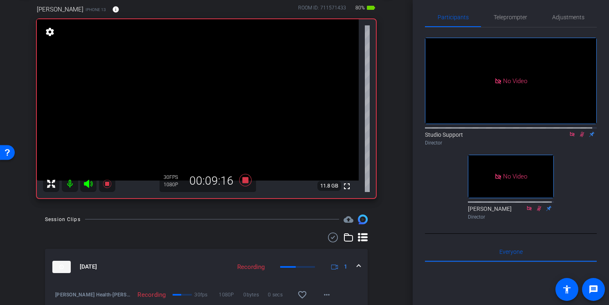
drag, startPoint x: 406, startPoint y: 86, endPoint x: 407, endPoint y: 82, distance: 4.8
click at [406, 82] on div "arrow_back [PERSON_NAME] Health Back to project Send invite account_box grid_on…" at bounding box center [206, 108] width 413 height 305
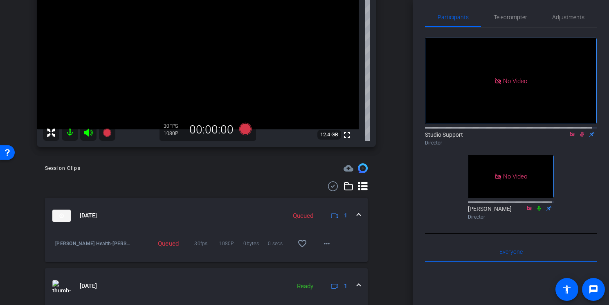
scroll to position [73, 0]
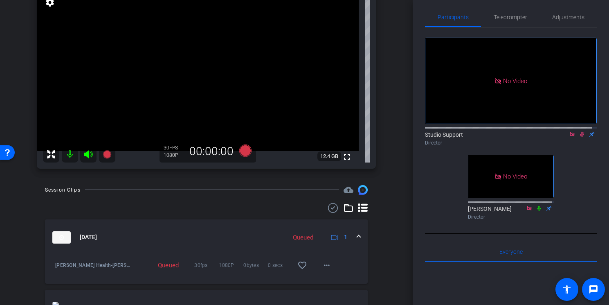
click at [569, 137] on icon at bounding box center [572, 134] width 7 height 6
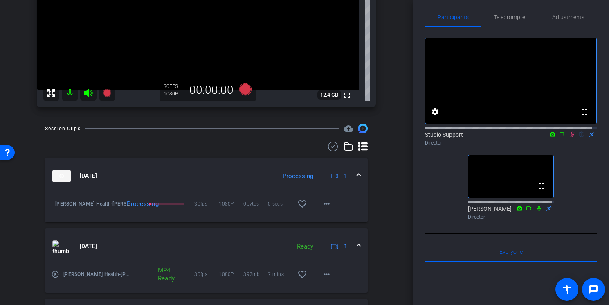
scroll to position [136, 0]
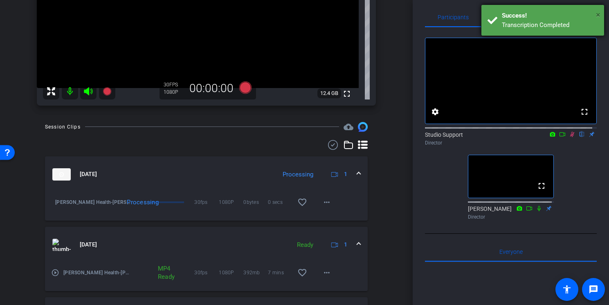
click at [597, 14] on span "×" at bounding box center [598, 15] width 4 height 10
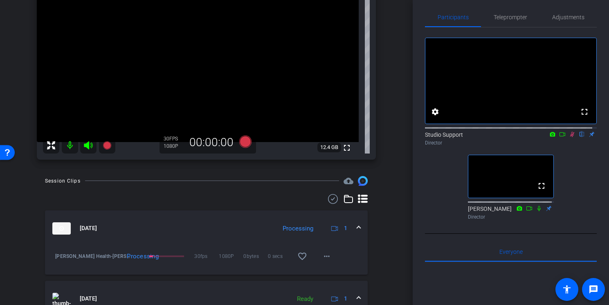
scroll to position [94, 0]
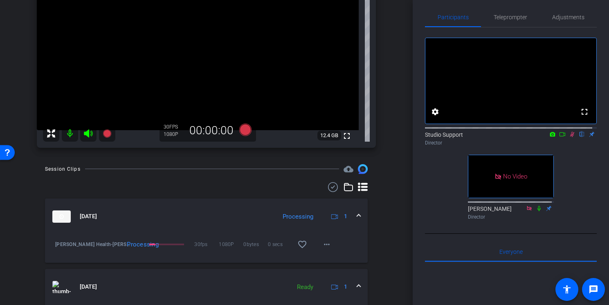
click at [559, 137] on icon at bounding box center [562, 134] width 7 height 6
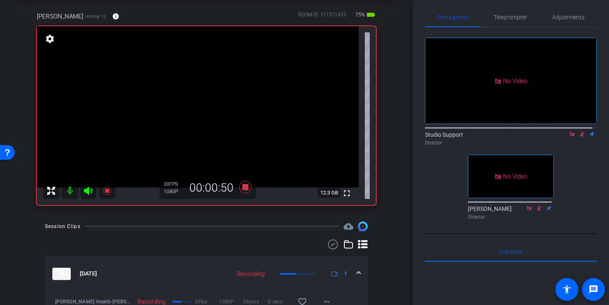
scroll to position [30, 0]
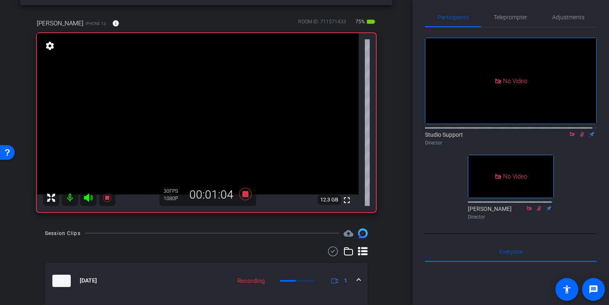
click at [394, 105] on div "arrow_back [PERSON_NAME] Health Back to project Send invite account_box grid_on…" at bounding box center [206, 122] width 413 height 305
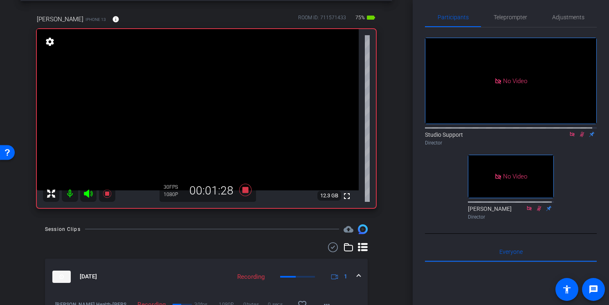
scroll to position [40, 0]
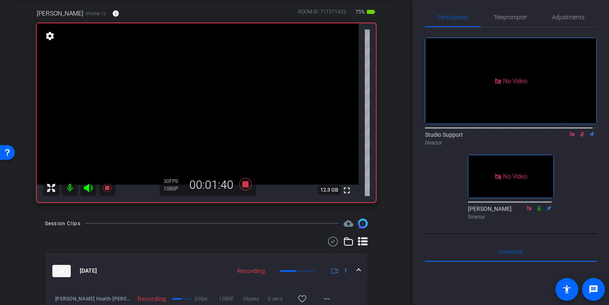
click at [580, 137] on icon at bounding box center [582, 134] width 4 height 5
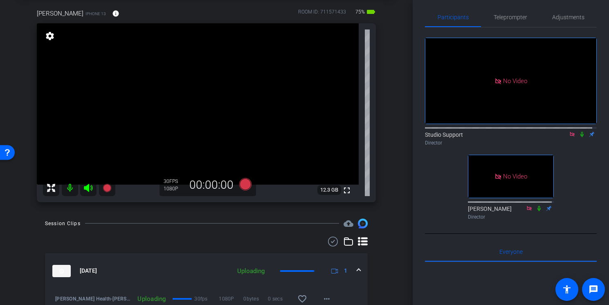
click at [580, 137] on icon at bounding box center [581, 134] width 3 height 5
click at [570, 136] on icon at bounding box center [572, 134] width 4 height 4
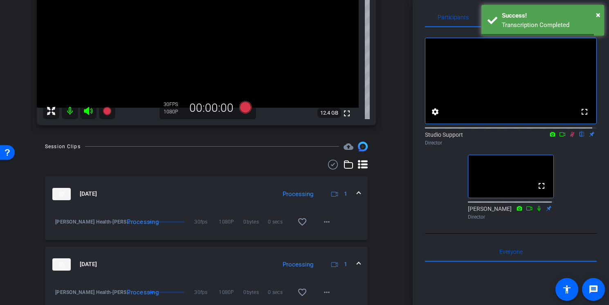
scroll to position [118, 0]
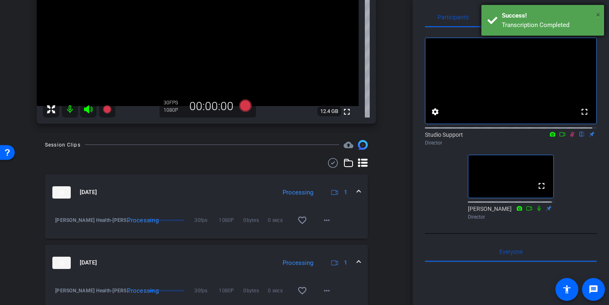
click at [596, 14] on span "×" at bounding box center [598, 15] width 4 height 10
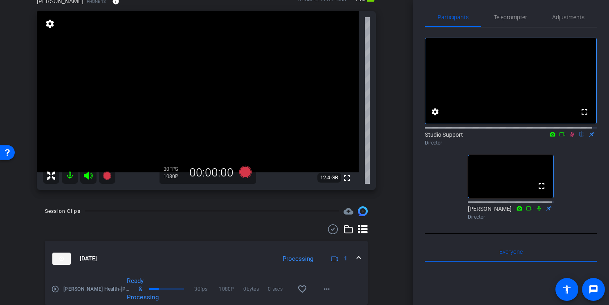
scroll to position [50, 0]
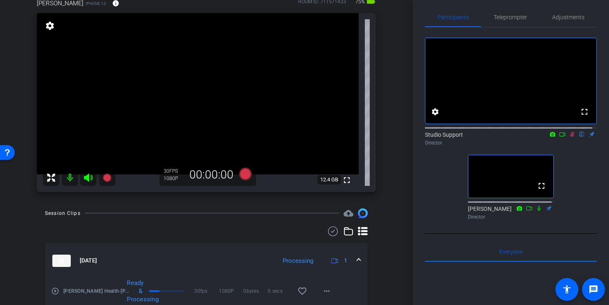
click at [569, 137] on icon at bounding box center [572, 134] width 7 height 6
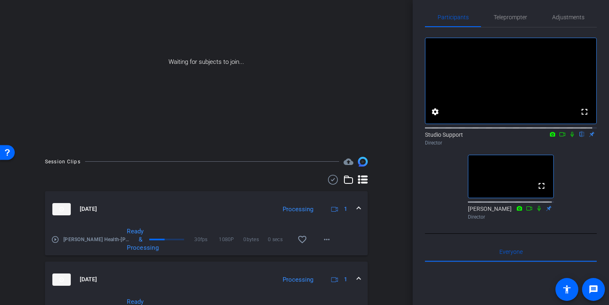
scroll to position [61, 0]
